Goal: Communication & Community: Answer question/provide support

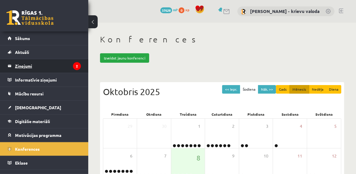
click at [28, 66] on legend "Ziņojumi 2" at bounding box center [48, 66] width 66 height 14
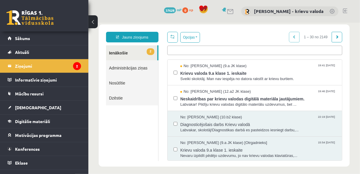
scroll to position [12, 0]
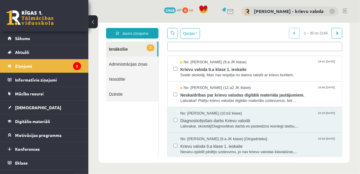
drag, startPoint x: 84, startPoint y: 94, endPoint x: 84, endPoint y: 70, distance: 24.1
click at [84, 70] on ul "Sākums Aktuāli Kā mācīties eSKOLĀ Kontakti Normatīvie akti Online konsultācijas…" at bounding box center [44, 107] width 88 height 152
click at [142, 111] on ul "2 Ienākošie Administrācijas ziņas Nosūtītie Dzēstie" at bounding box center [132, 99] width 52 height 116
click at [345, 11] on link at bounding box center [344, 11] width 4 height 5
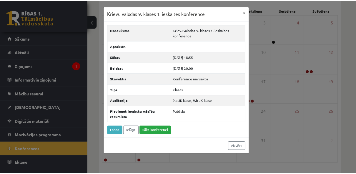
scroll to position [8, 0]
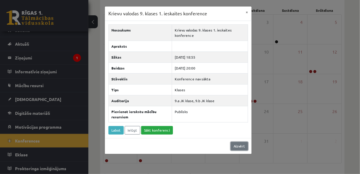
click at [238, 146] on link "Aizvērt" at bounding box center [238, 146] width 17 height 9
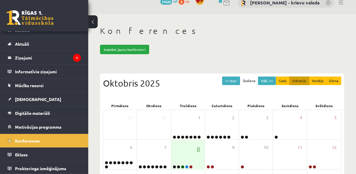
scroll to position [0, 0]
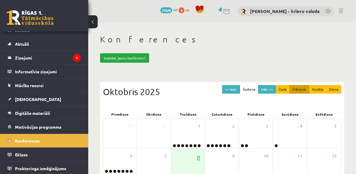
click at [342, 10] on link at bounding box center [341, 11] width 4 height 5
